Goal: Navigation & Orientation: Find specific page/section

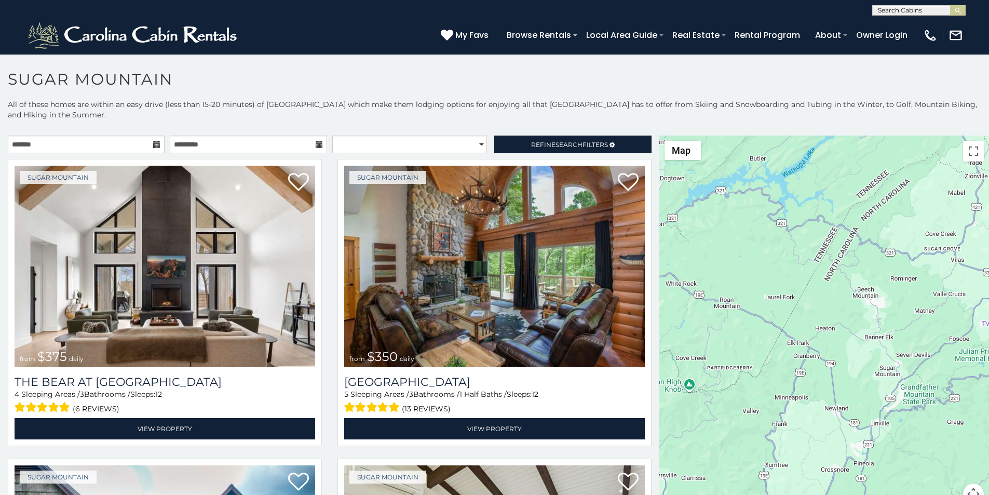
scroll to position [4, 0]
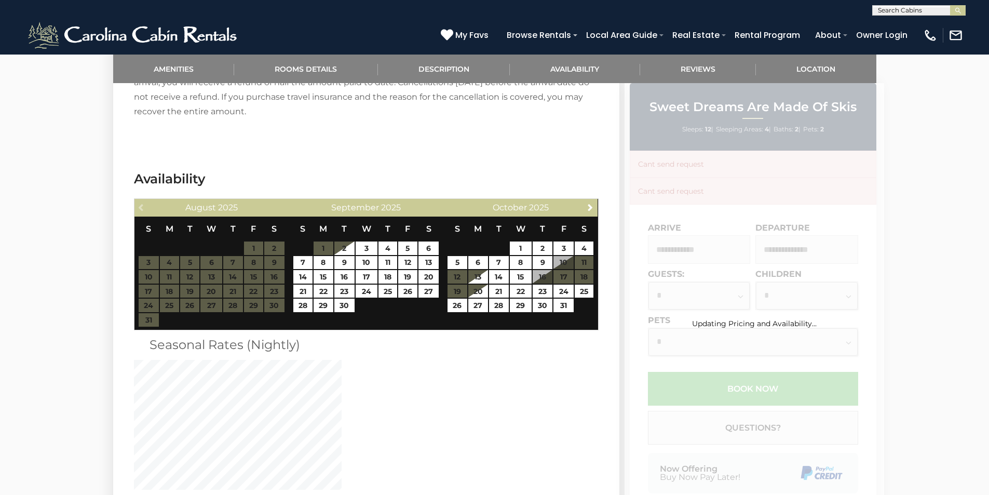
scroll to position [1751, 0]
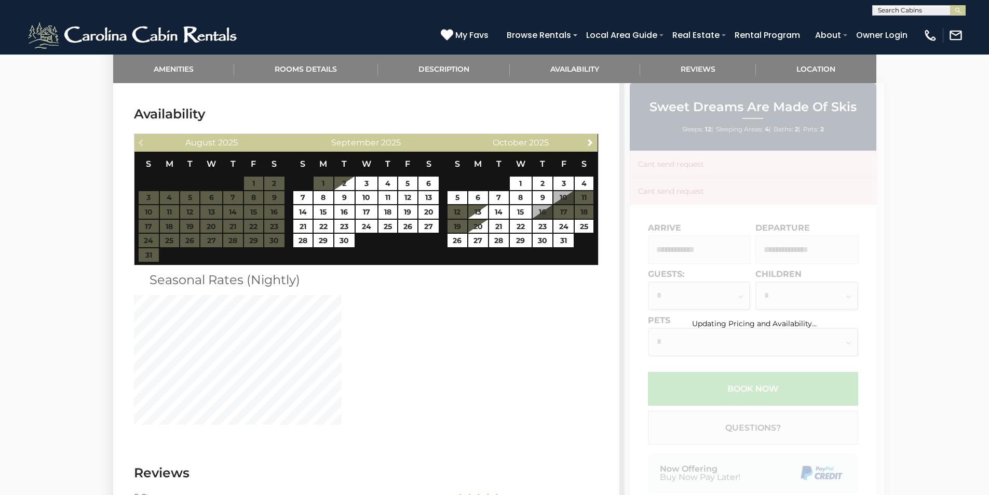
click at [658, 335] on div "Updating Pricing and Availability..." at bounding box center [753, 307] width 259 height 448
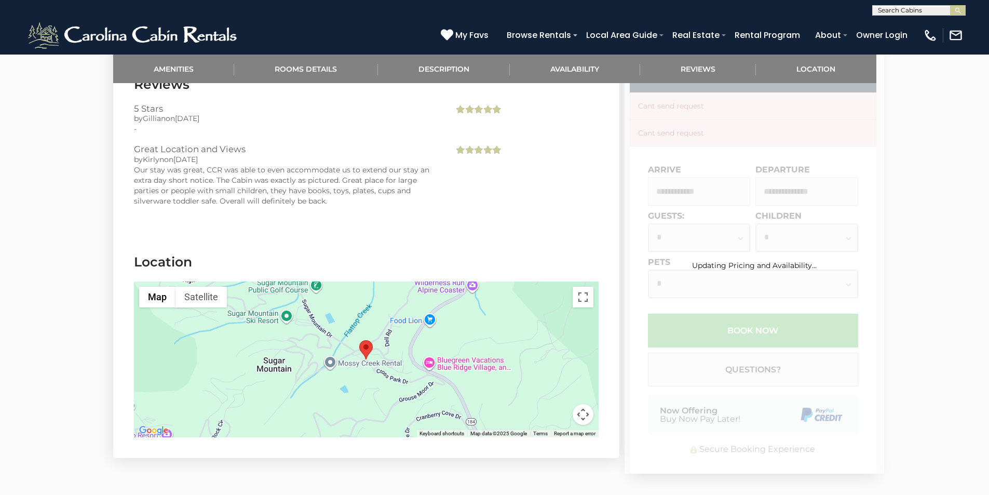
scroll to position [2204, 0]
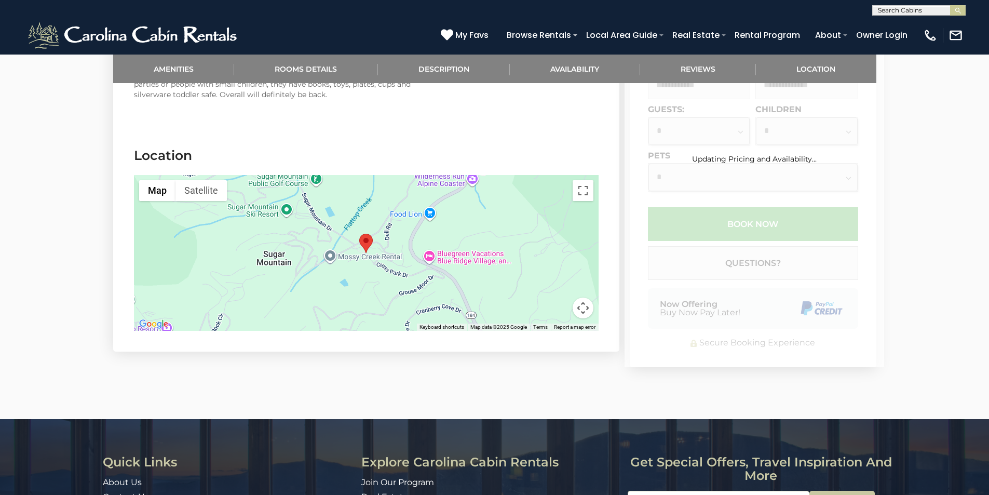
scroll to position [2255, 0]
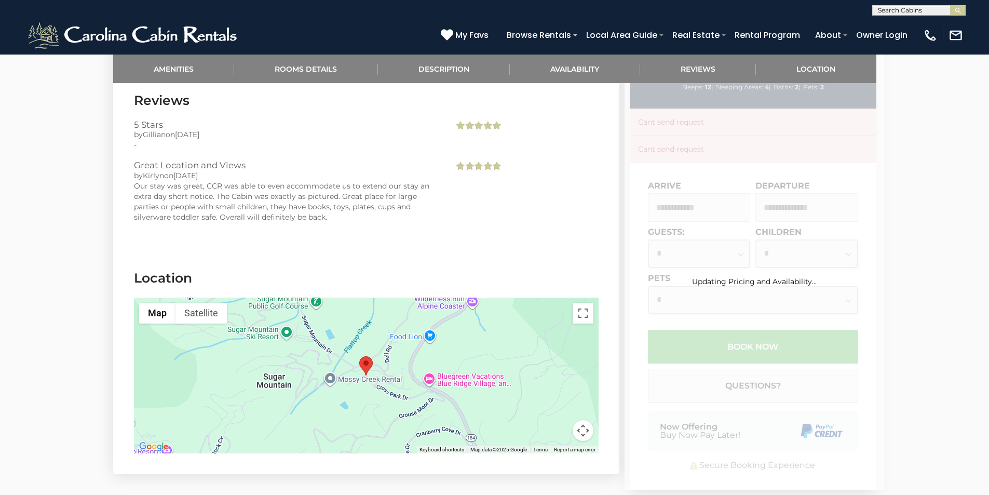
scroll to position [2061, 0]
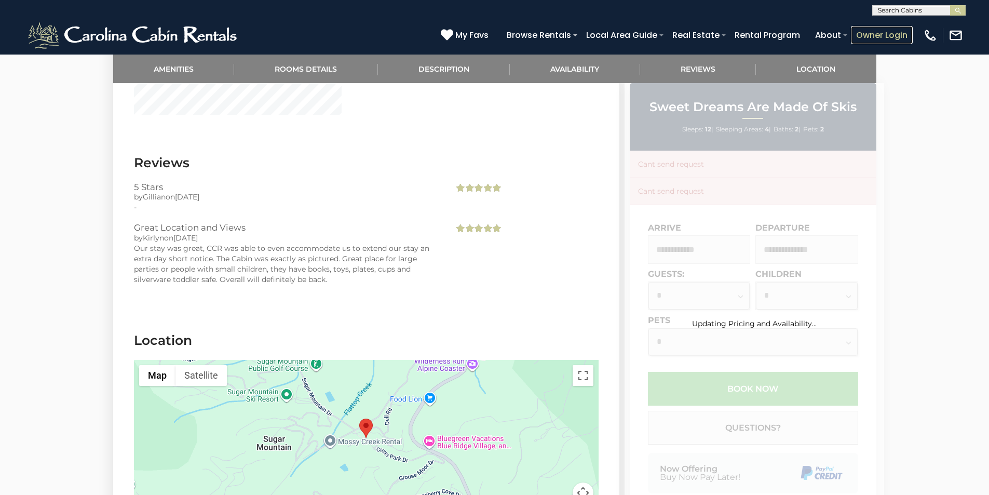
click at [896, 29] on link "Owner Login" at bounding box center [882, 35] width 62 height 18
